Goal: Task Accomplishment & Management: Use online tool/utility

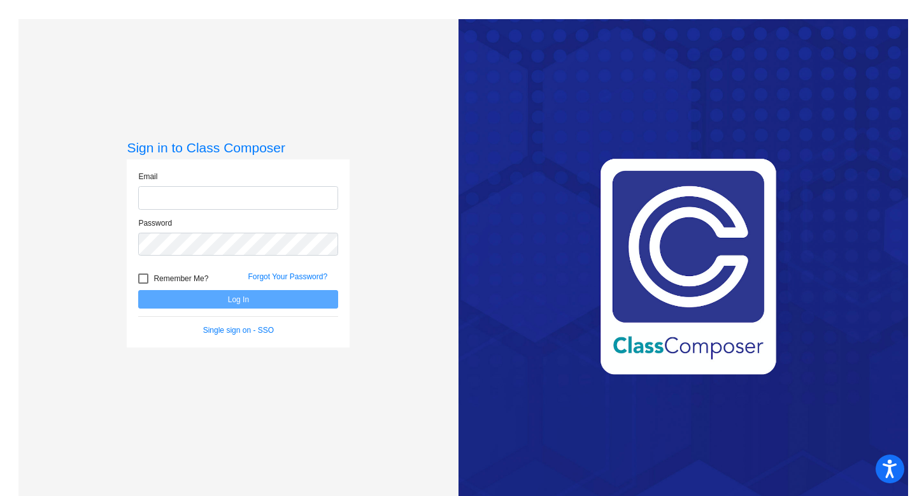
type input "silcoxj@hudson.k12.oh.us"
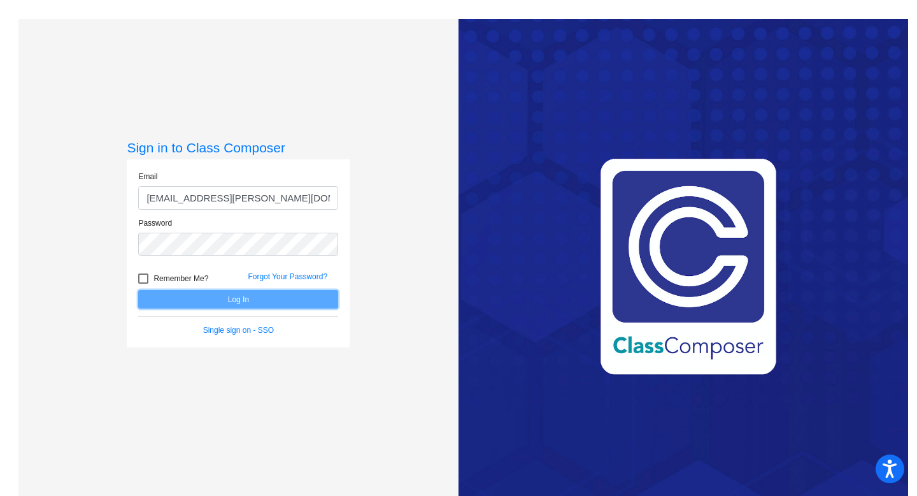
click at [210, 306] on button "Log In" at bounding box center [238, 299] width 200 height 18
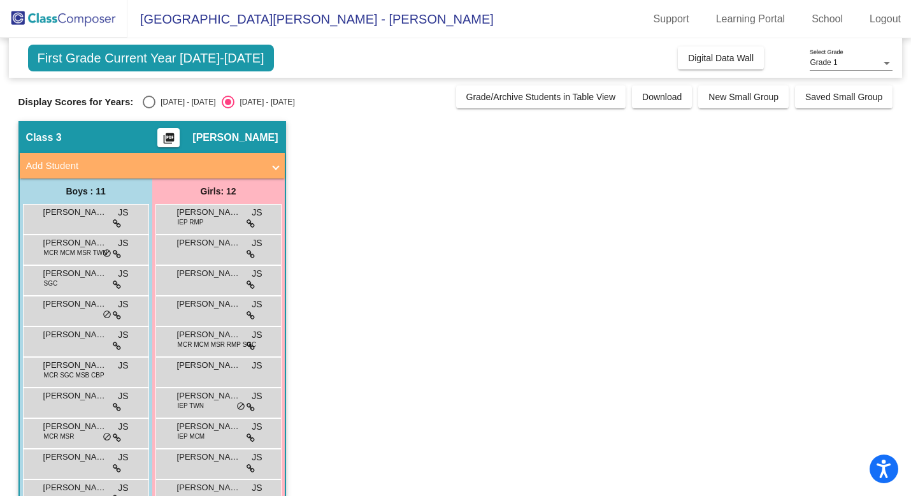
click at [145, 100] on div "Select an option" at bounding box center [149, 102] width 13 height 13
click at [148, 108] on input "[DATE] - [DATE]" at bounding box center [148, 108] width 1 height 1
radio input "true"
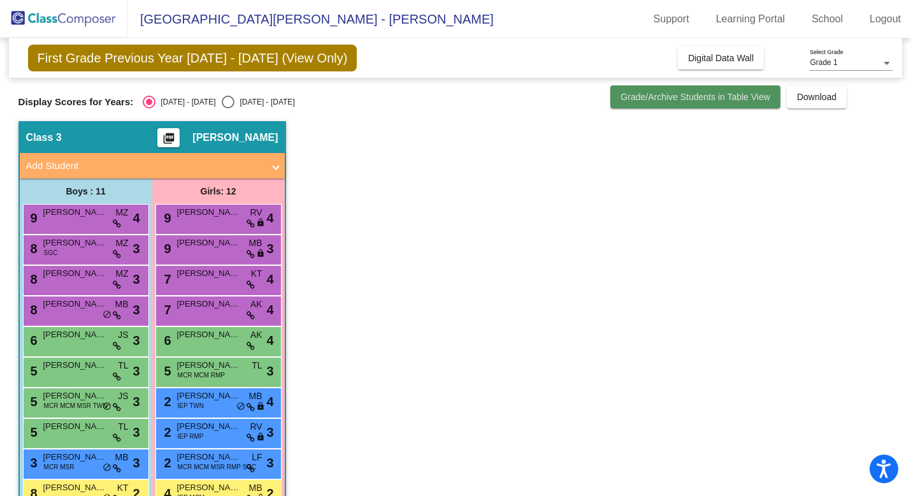
click at [657, 94] on span "Grade/Archive Students in Table View" at bounding box center [695, 97] width 150 height 10
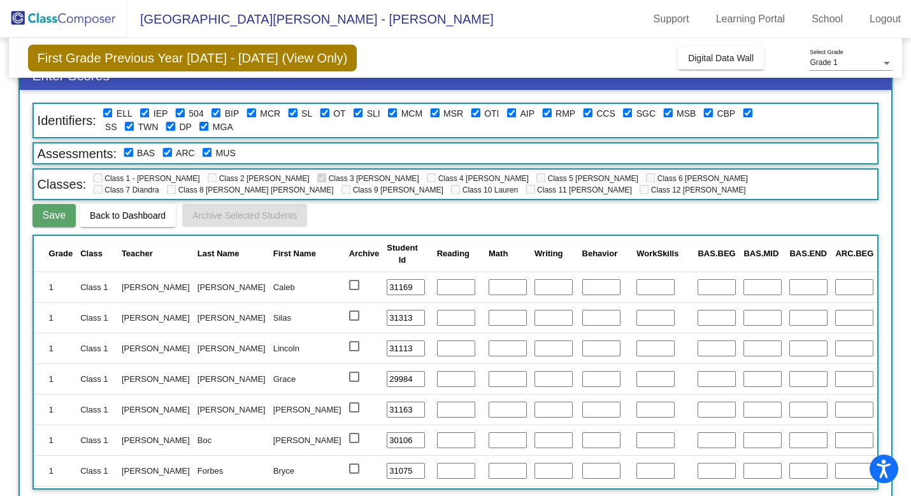
scroll to position [64, 0]
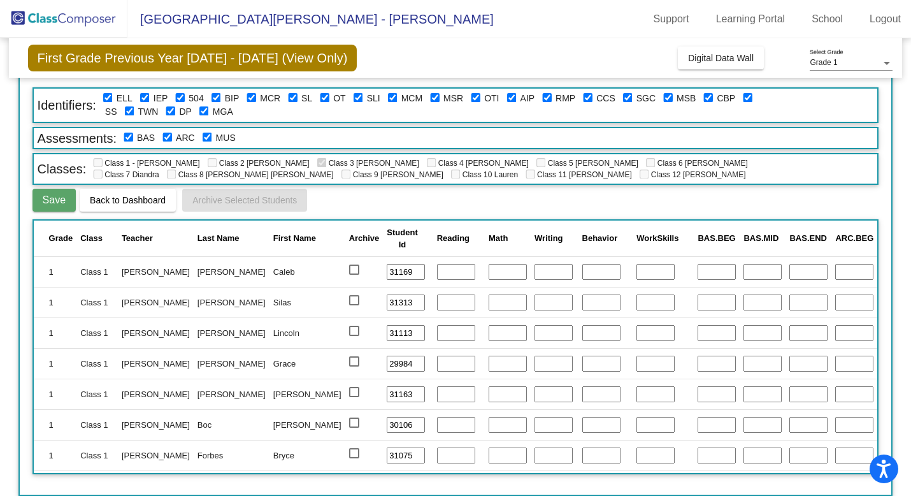
click at [108, 201] on span "Back to Dashboard" at bounding box center [128, 200] width 76 height 10
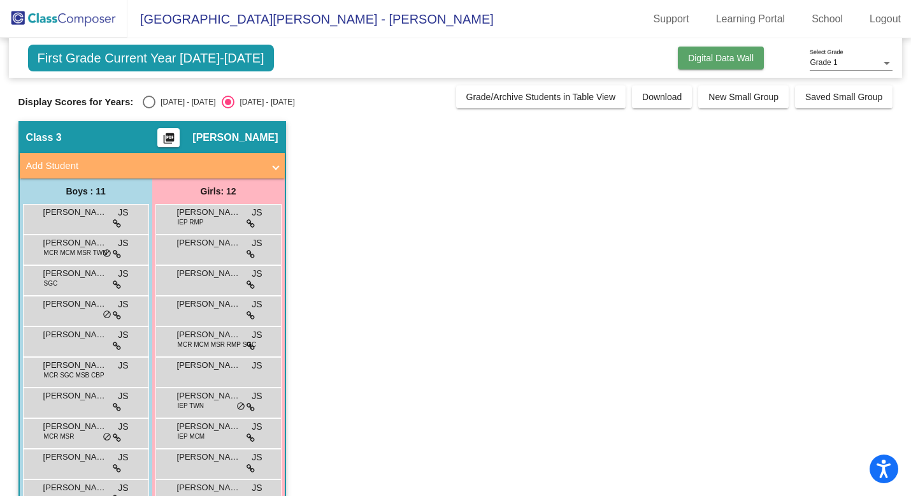
click at [722, 55] on span "Digital Data Wall" at bounding box center [721, 58] width 66 height 10
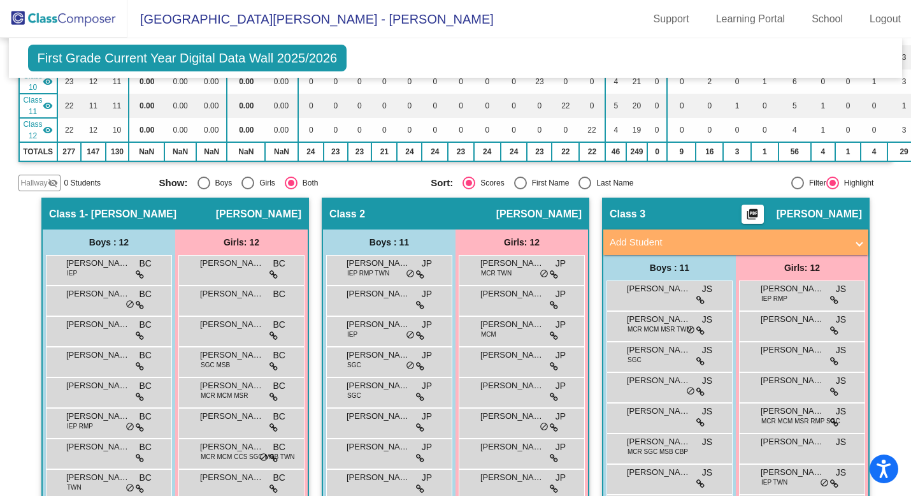
scroll to position [355, 0]
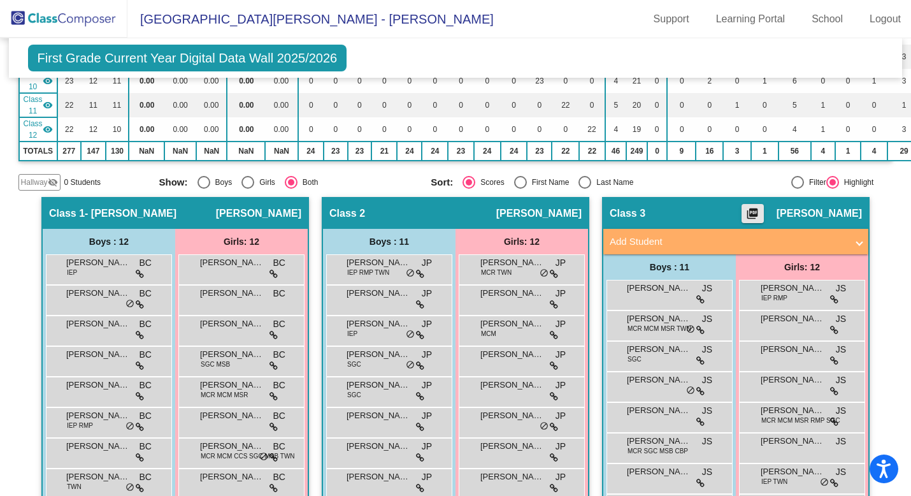
click at [760, 212] on mat-icon "picture_as_pdf" at bounding box center [752, 216] width 15 height 18
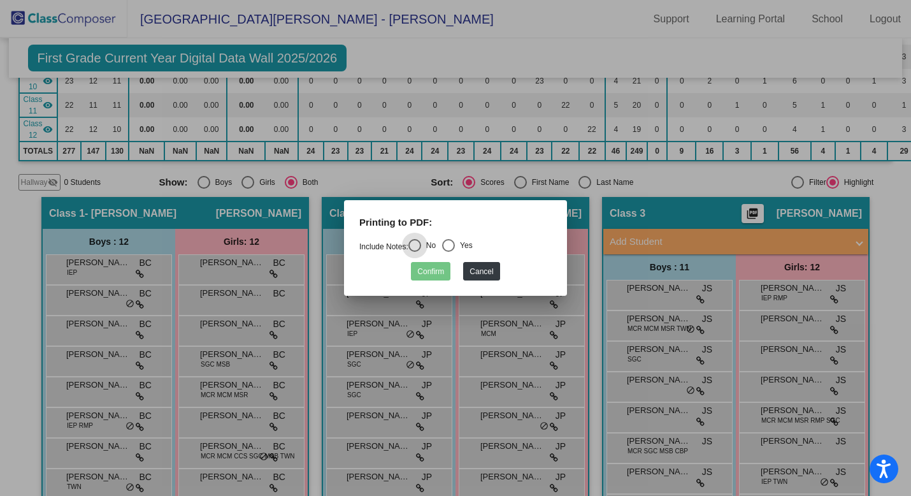
click at [455, 244] on div "Select an option" at bounding box center [448, 245] width 13 height 13
click at [448, 252] on input "Yes" at bounding box center [448, 252] width 1 height 1
radio input "true"
click at [426, 268] on button "Confirm" at bounding box center [430, 271] width 39 height 18
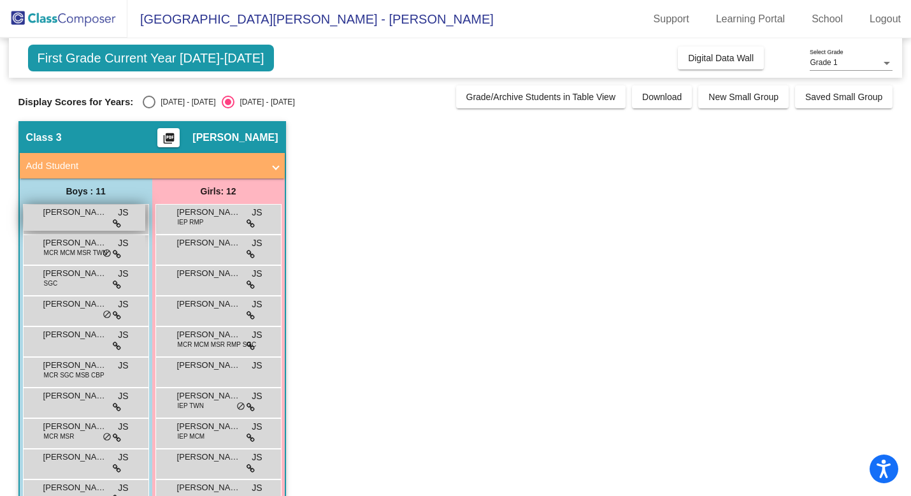
click at [87, 220] on div "Antonio Plona JS lock do_not_disturb_alt" at bounding box center [85, 217] width 122 height 26
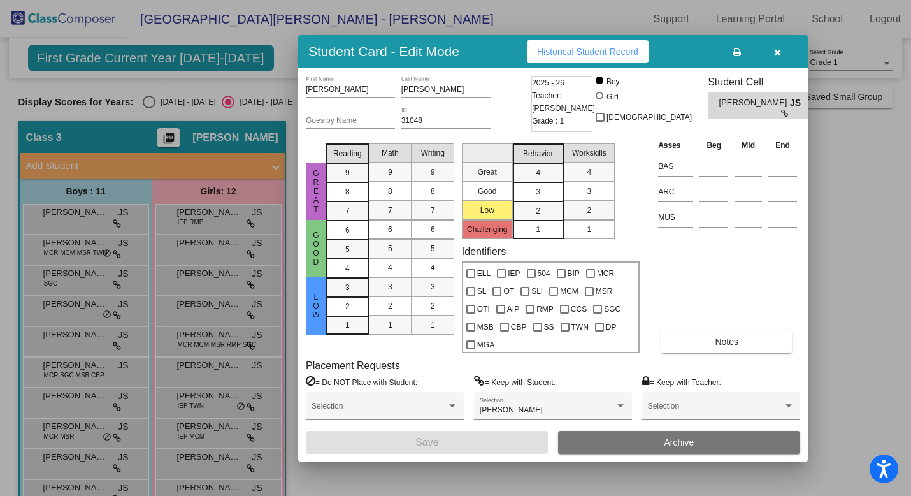
click at [604, 48] on span "Historical Student Record" at bounding box center [587, 52] width 101 height 10
click at [780, 49] on icon "button" at bounding box center [777, 52] width 7 height 9
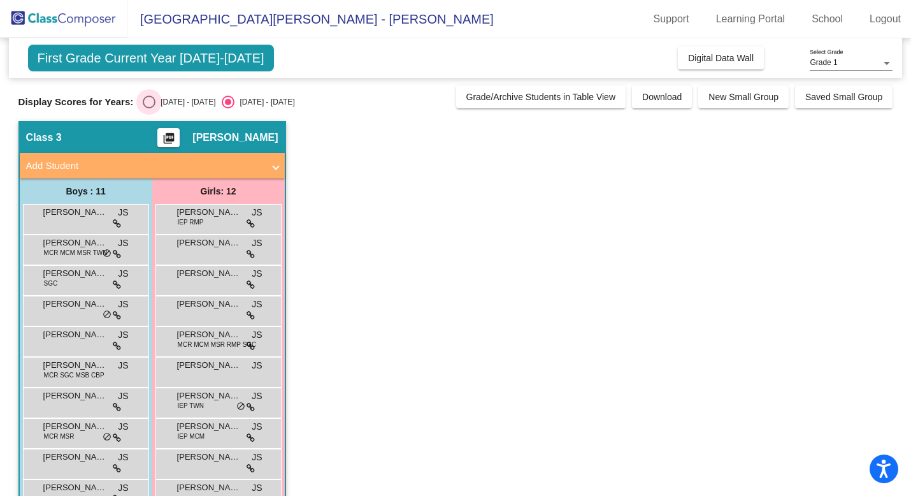
click at [148, 103] on div "Select an option" at bounding box center [149, 102] width 13 height 13
click at [148, 108] on input "[DATE] - [DATE]" at bounding box center [148, 108] width 1 height 1
radio input "true"
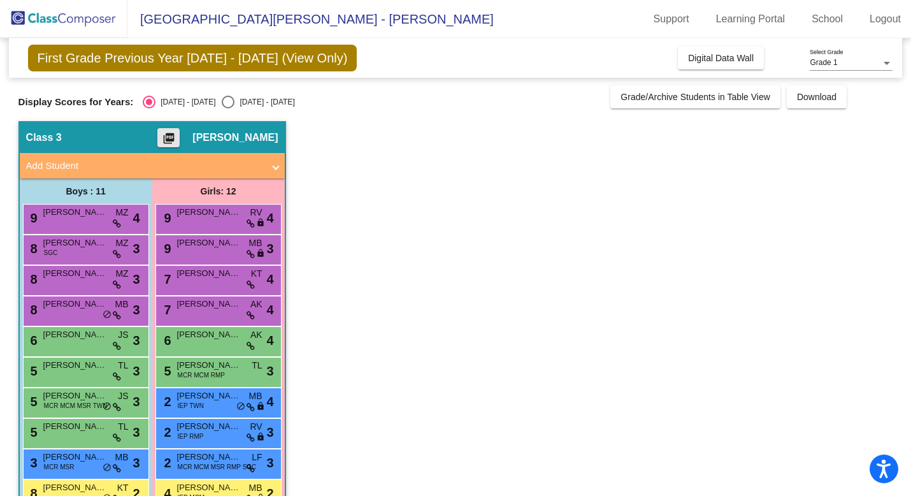
click at [176, 137] on mat-icon "picture_as_pdf" at bounding box center [168, 141] width 15 height 18
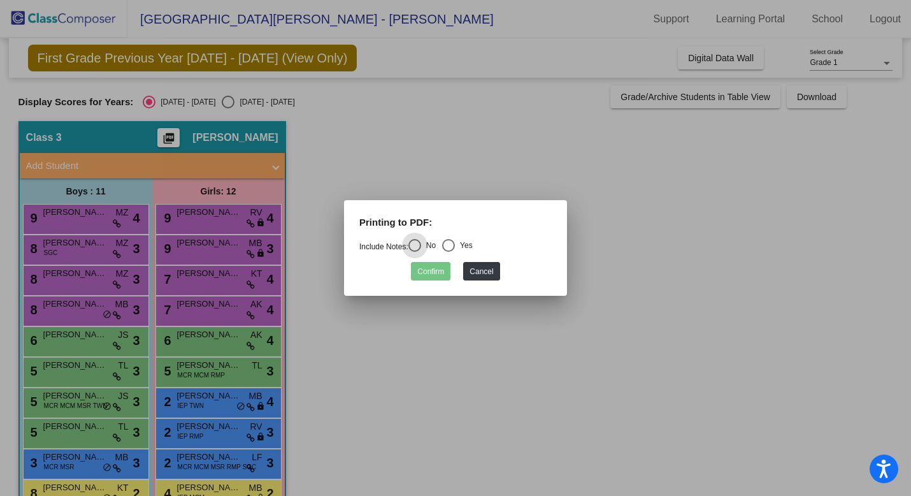
click at [454, 245] on div "Select an option" at bounding box center [448, 245] width 13 height 13
click at [448, 252] on input "Yes" at bounding box center [448, 252] width 1 height 1
radio input "true"
click at [435, 269] on button "Confirm" at bounding box center [430, 271] width 39 height 18
